Goal: Information Seeking & Learning: Learn about a topic

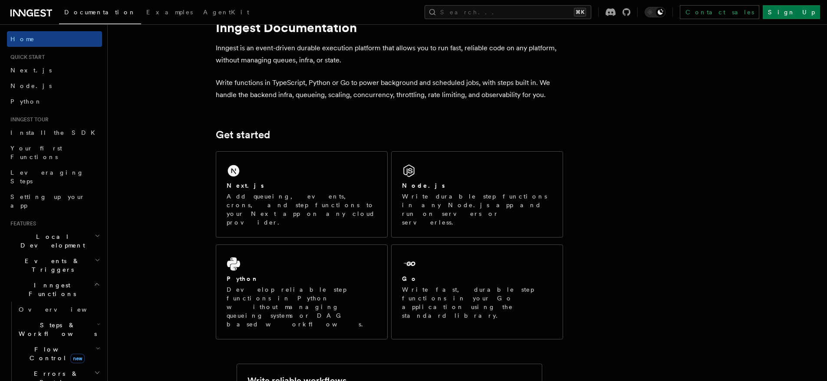
scroll to position [29, 0]
click at [36, 71] on link "Next.js" at bounding box center [54, 70] width 95 height 16
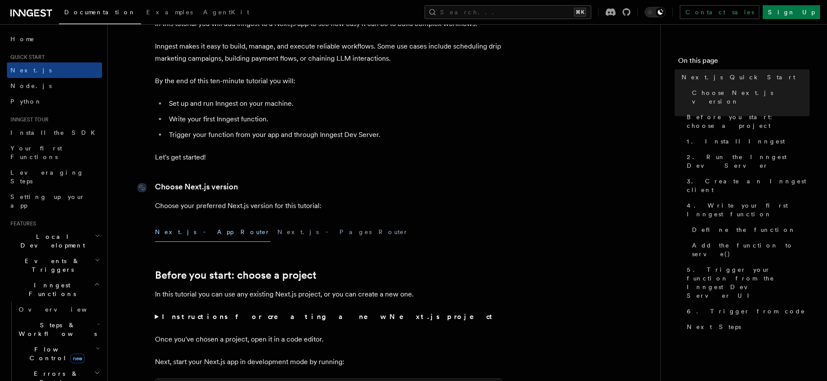
scroll to position [64, 0]
click at [277, 231] on button "Next.js - Pages Router" at bounding box center [342, 231] width 131 height 20
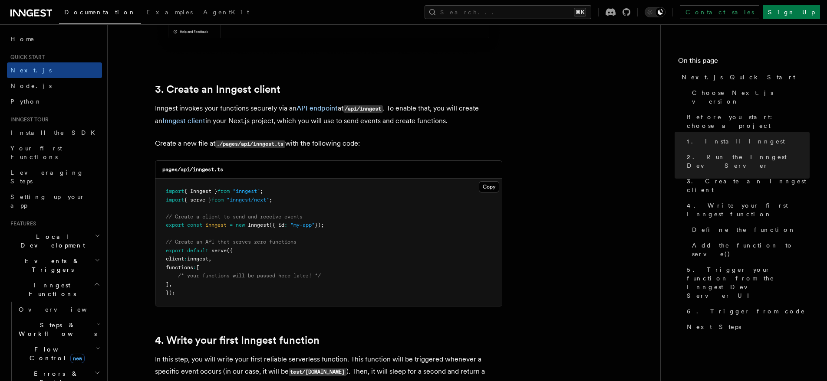
scroll to position [978, 0]
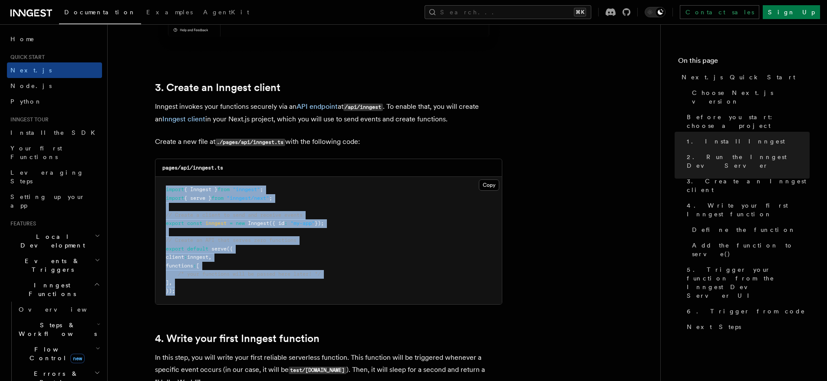
drag, startPoint x: 181, startPoint y: 295, endPoint x: 150, endPoint y: 189, distance: 110.3
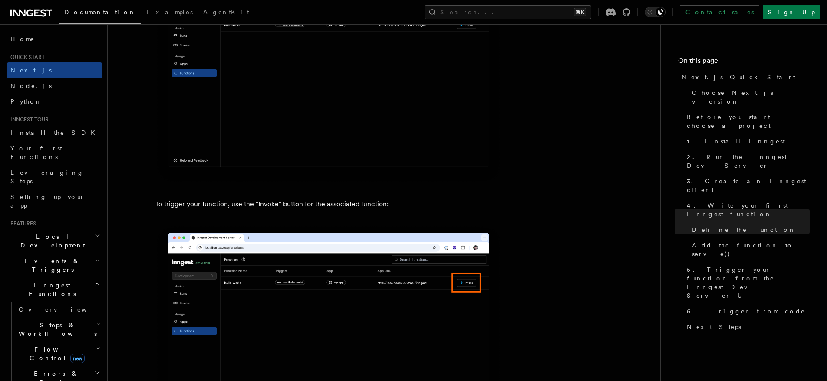
scroll to position [2253, 0]
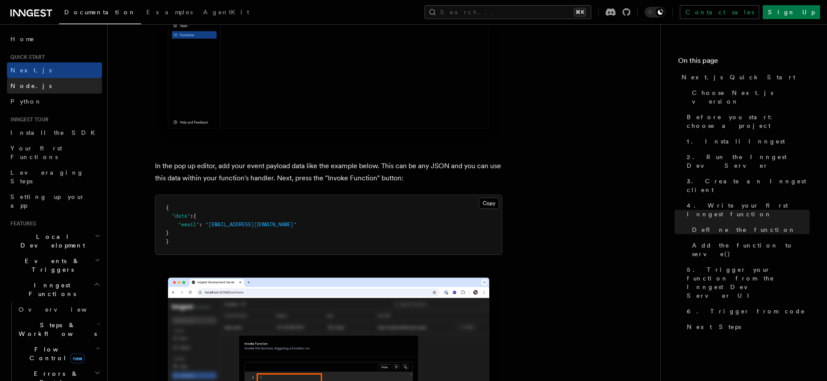
click at [19, 90] on span "Node.js" at bounding box center [30, 86] width 41 height 9
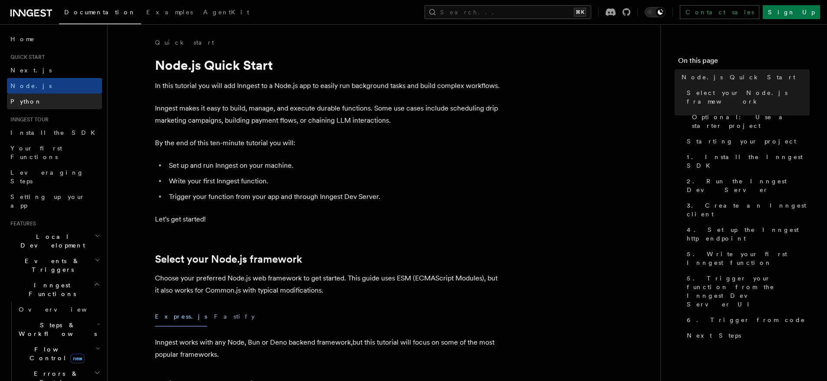
click at [26, 104] on span "Python" at bounding box center [26, 101] width 32 height 7
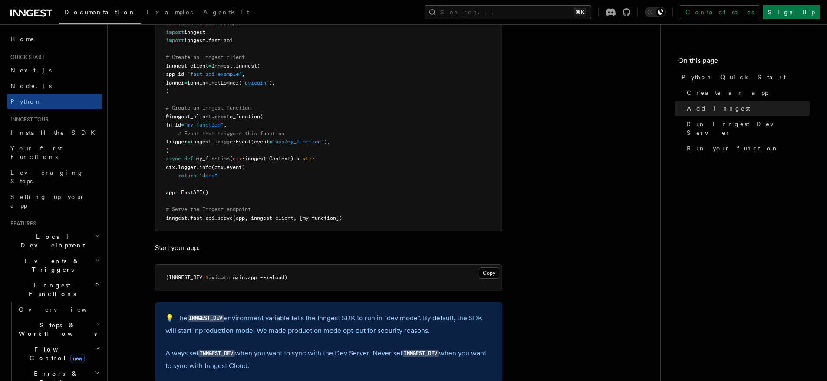
scroll to position [664, 0]
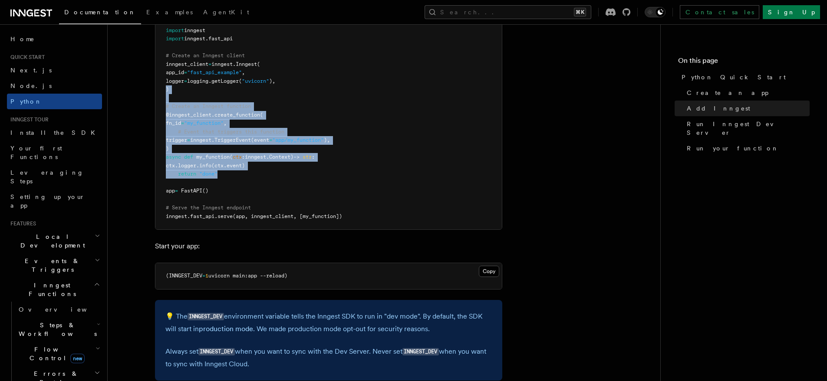
drag, startPoint x: 223, startPoint y: 177, endPoint x: 158, endPoint y: 92, distance: 107.6
click at [158, 92] on pre "import logging from fastapi import FastAPI import inngest import inngest . fast…" at bounding box center [328, 115] width 346 height 229
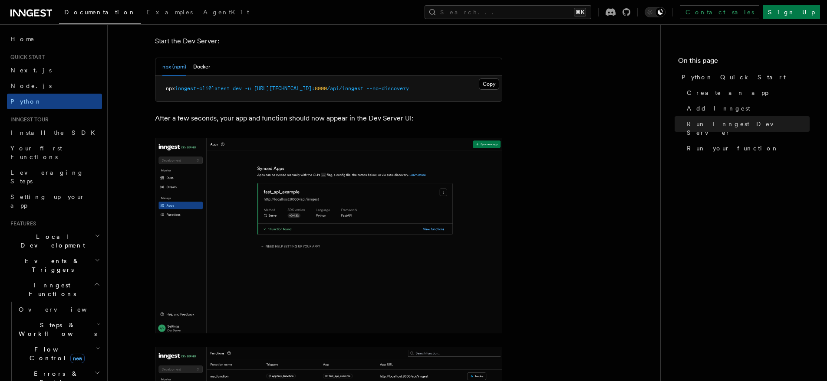
scroll to position [1132, 0]
drag, startPoint x: 427, startPoint y: 85, endPoint x: 159, endPoint y: 88, distance: 268.6
click at [159, 88] on pre "npx inngest-cli@latest dev -u [URL][TECHNICAL_ID]: 8000 /api/inngest --no-disco…" at bounding box center [328, 89] width 346 height 26
click at [213, 64] on div "npx (npm) Docker" at bounding box center [328, 68] width 346 height 18
click at [209, 65] on div "npx (npm) Docker" at bounding box center [328, 68] width 346 height 18
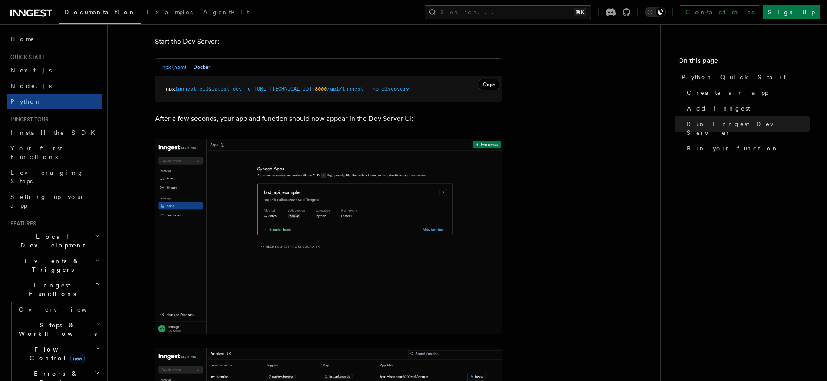
click at [208, 66] on div "npx (npm) Docker" at bounding box center [328, 68] width 346 height 18
click at [207, 66] on button "Docker" at bounding box center [201, 68] width 17 height 18
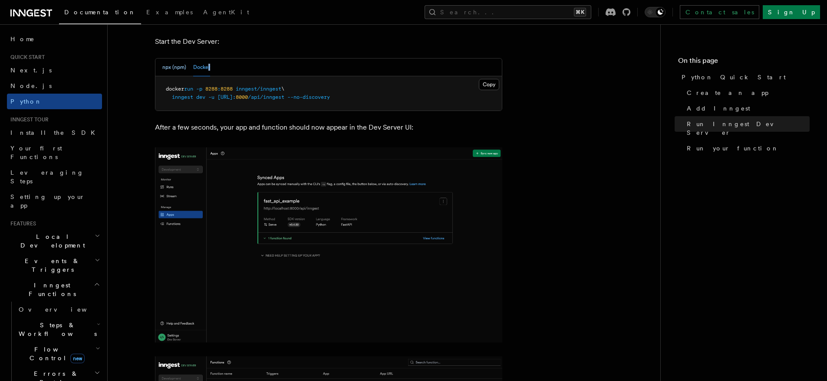
click at [175, 70] on button "npx (npm)" at bounding box center [174, 68] width 24 height 18
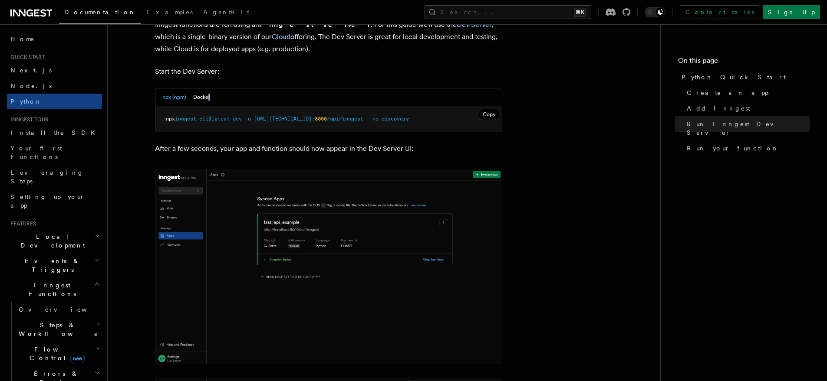
scroll to position [1018, 0]
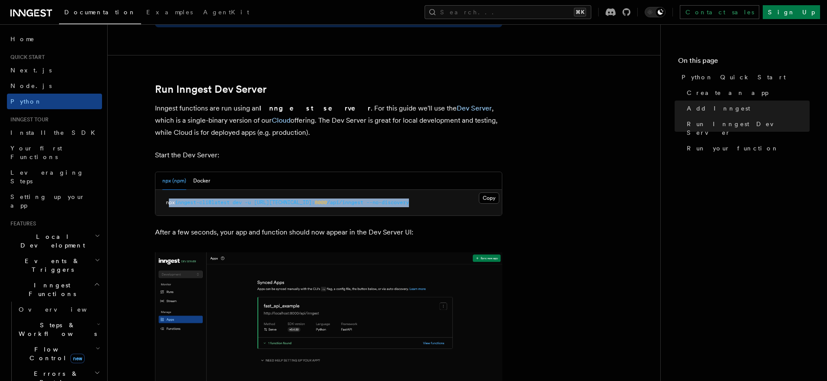
drag, startPoint x: 425, startPoint y: 205, endPoint x: 170, endPoint y: 203, distance: 255.6
click at [170, 203] on pre "npx inngest-cli@latest dev -u [URL][TECHNICAL_ID]: 8000 /api/inngest --no-disco…" at bounding box center [328, 203] width 346 height 26
click at [200, 177] on button "Docker" at bounding box center [201, 181] width 17 height 18
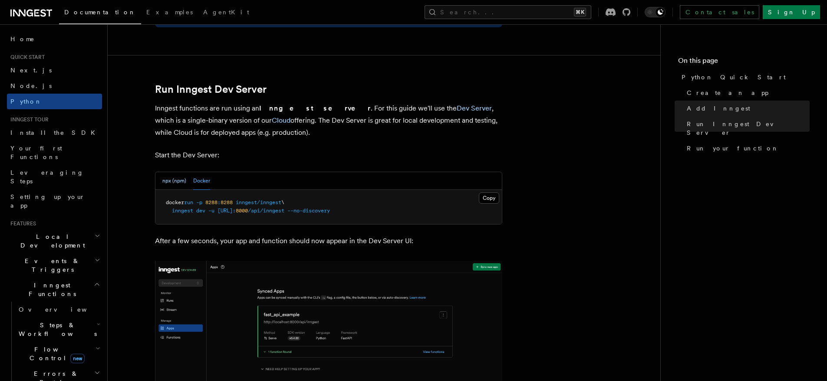
click at [183, 179] on button "npx (npm)" at bounding box center [174, 181] width 24 height 18
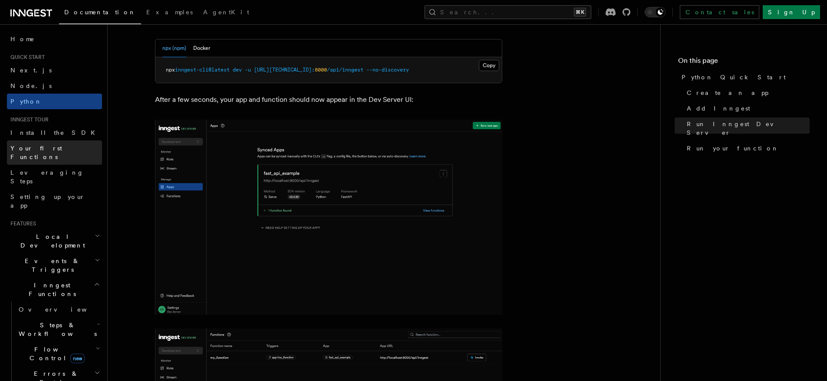
scroll to position [1099, 0]
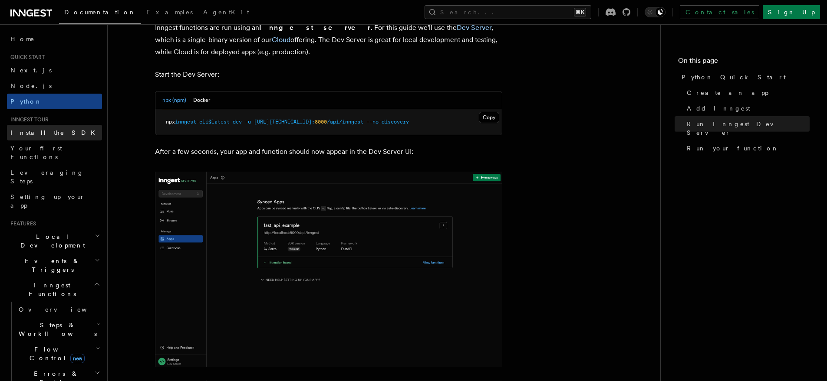
click at [34, 137] on link "Install the SDK" at bounding box center [54, 133] width 95 height 16
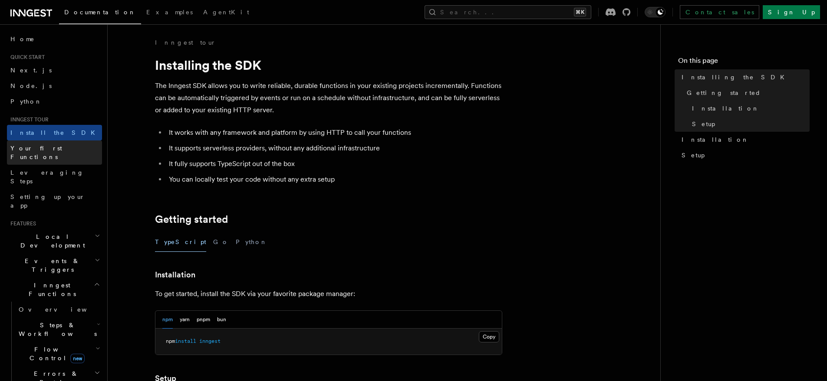
click at [33, 151] on span "Your first Functions" at bounding box center [36, 153] width 52 height 16
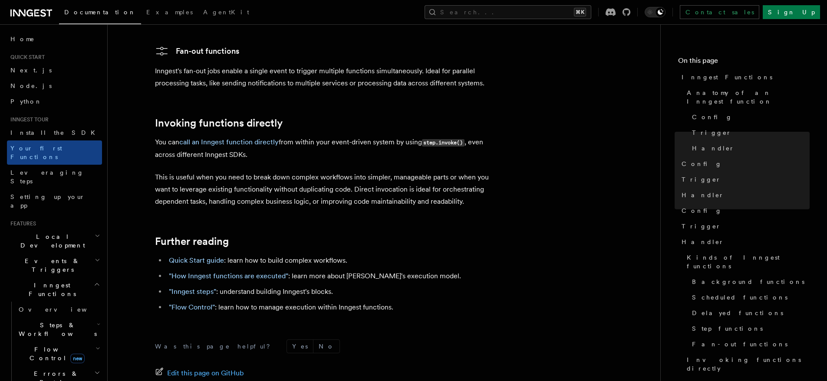
scroll to position [1745, 0]
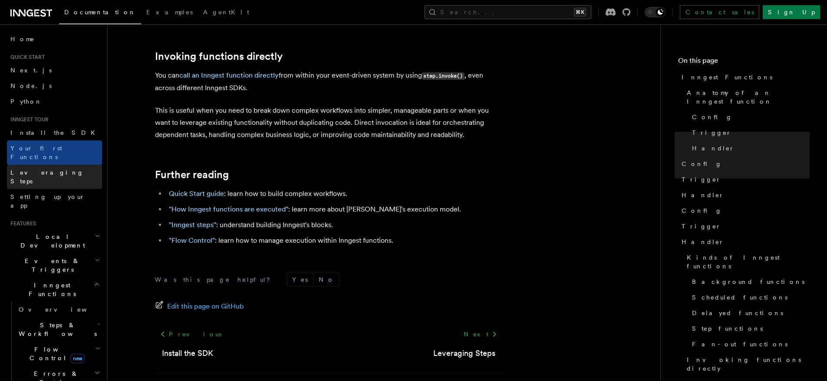
click at [21, 169] on span "Leveraging Steps" at bounding box center [46, 177] width 73 height 16
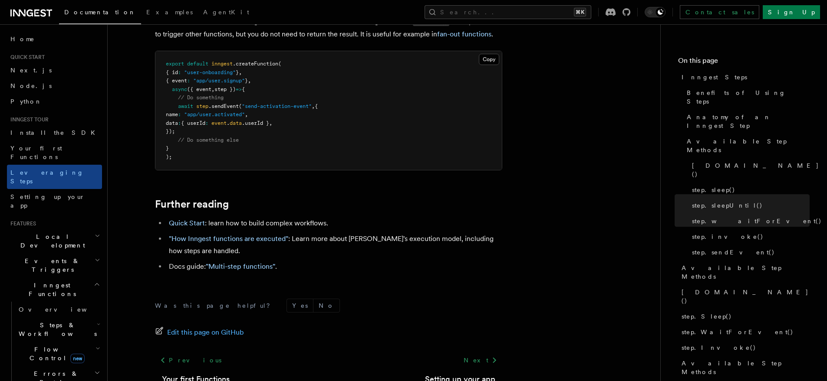
scroll to position [1908, 0]
